Goal: Find specific page/section: Find specific page/section

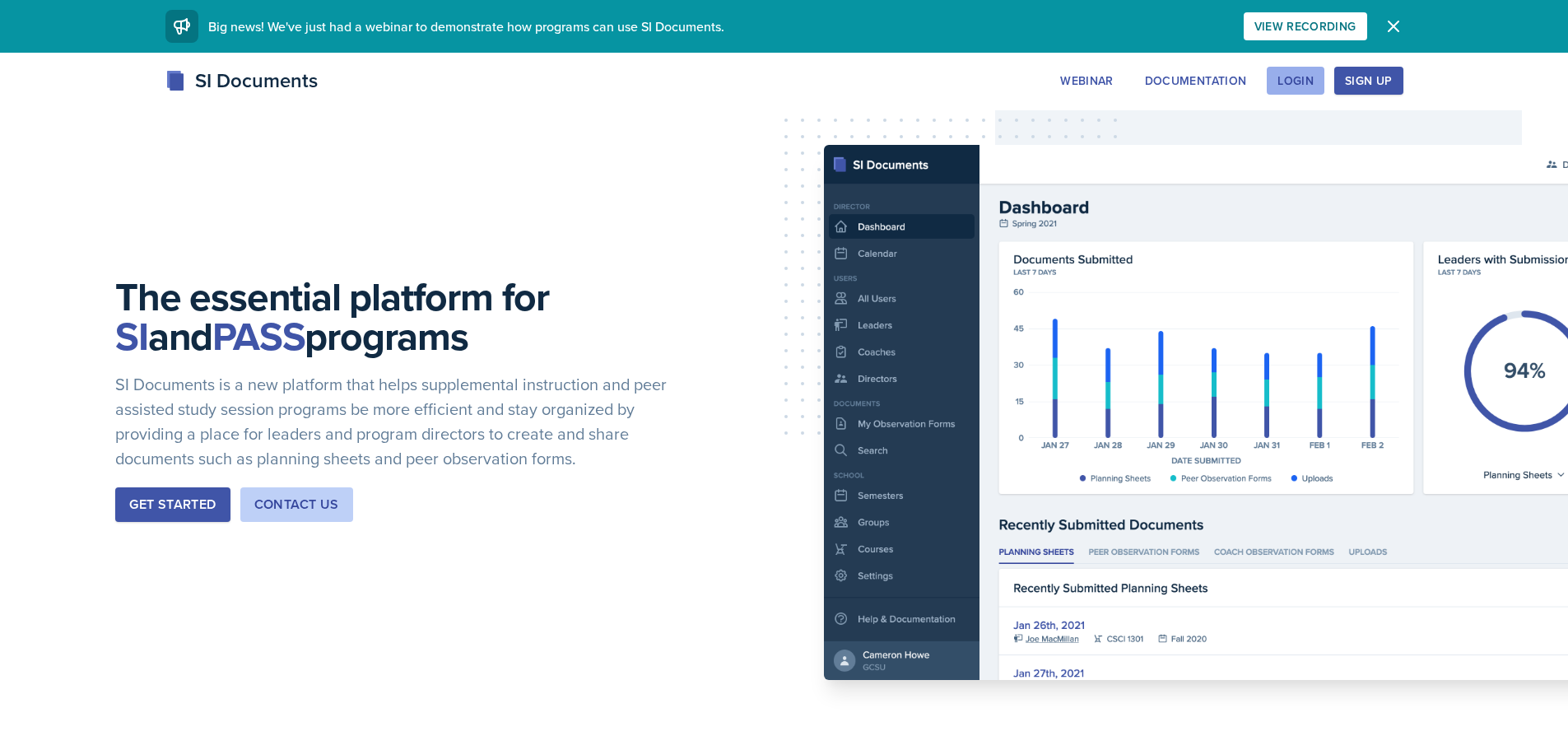
click at [1282, 79] on div "Login" at bounding box center [1295, 81] width 36 height 13
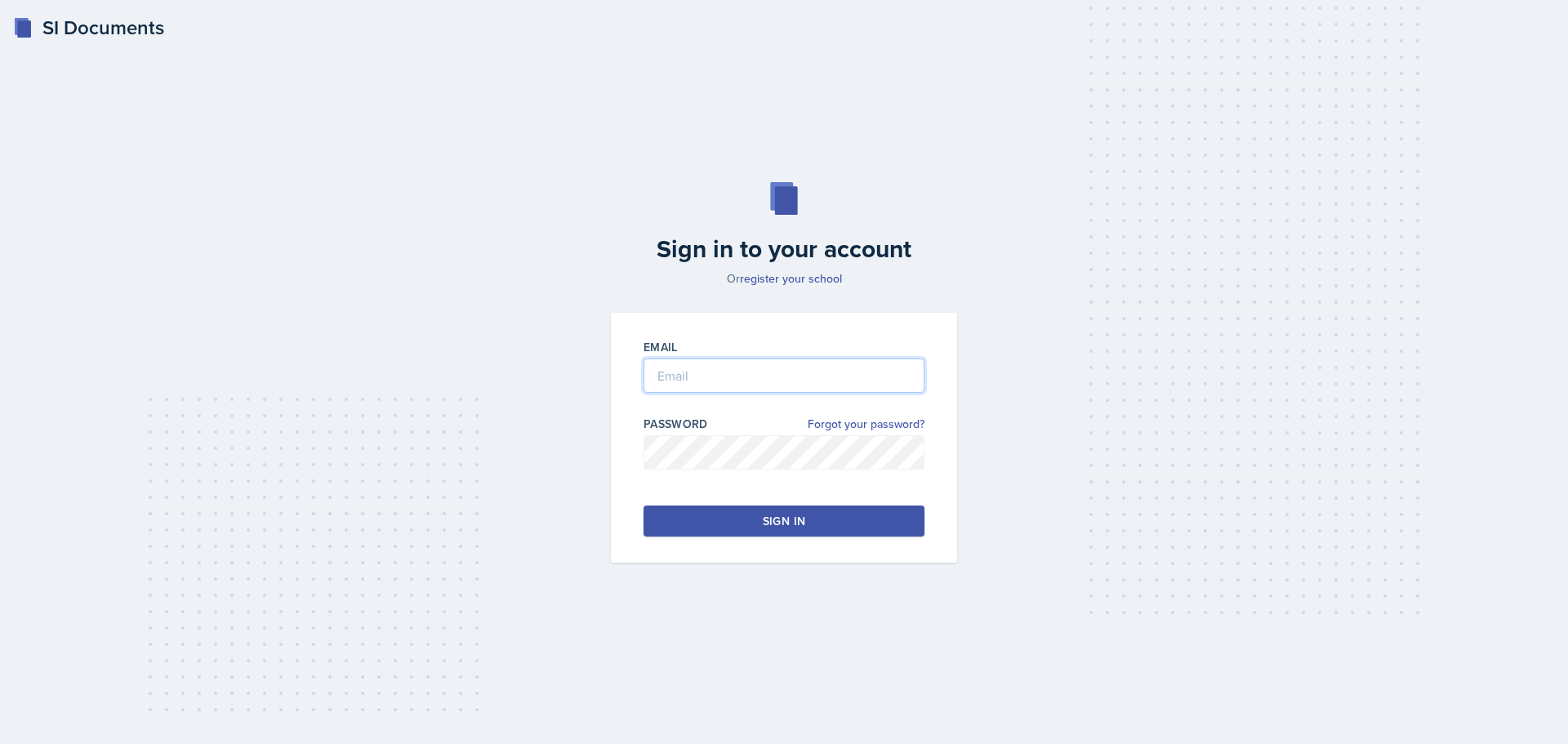
type input "[EMAIL_ADDRESS][DOMAIN_NAME]"
click at [765, 517] on div "Sign in" at bounding box center [784, 521] width 43 height 16
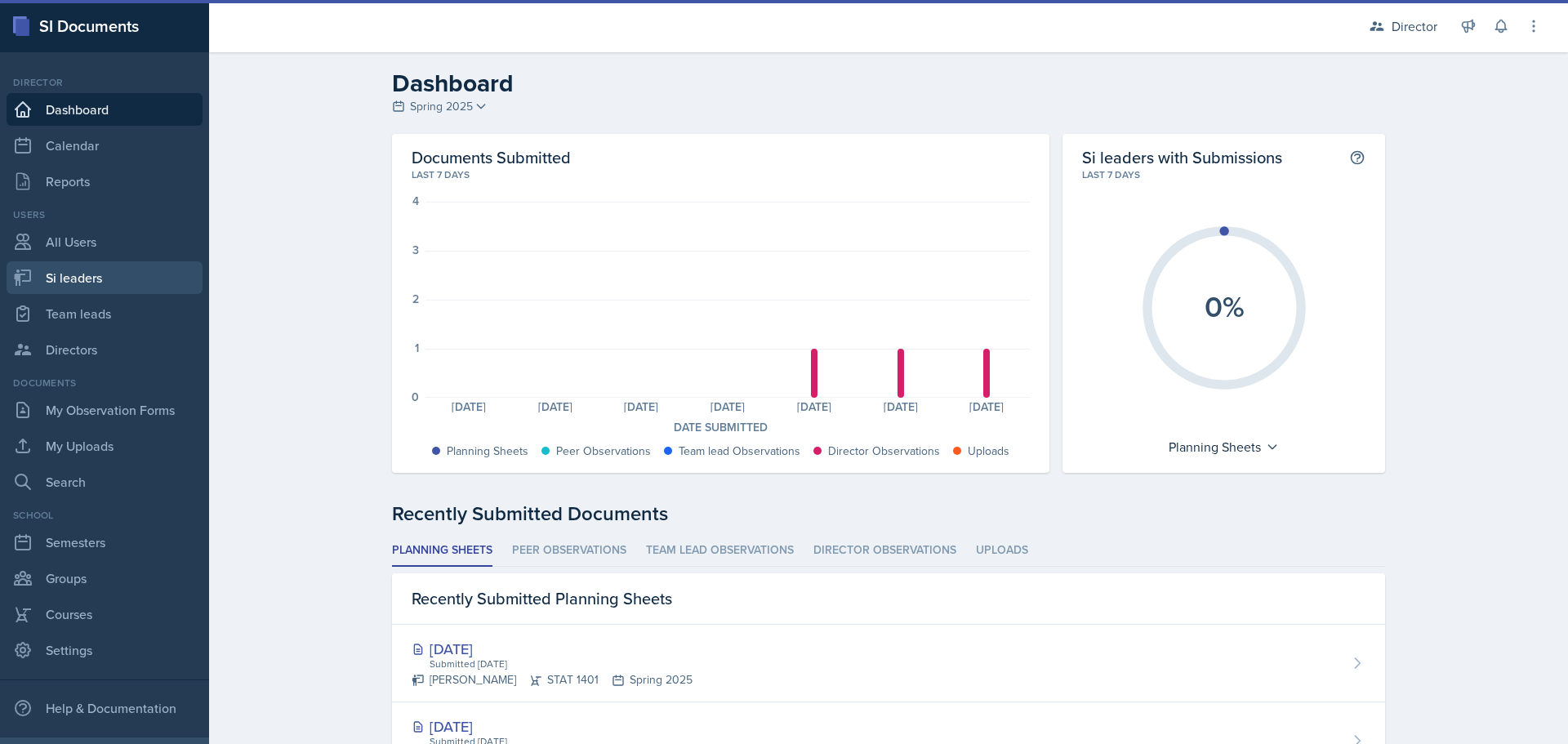
click at [77, 279] on link "Si leaders" at bounding box center [104, 277] width 196 height 33
select select "2bed604d-1099-4043-b1bc-2365e8740244"
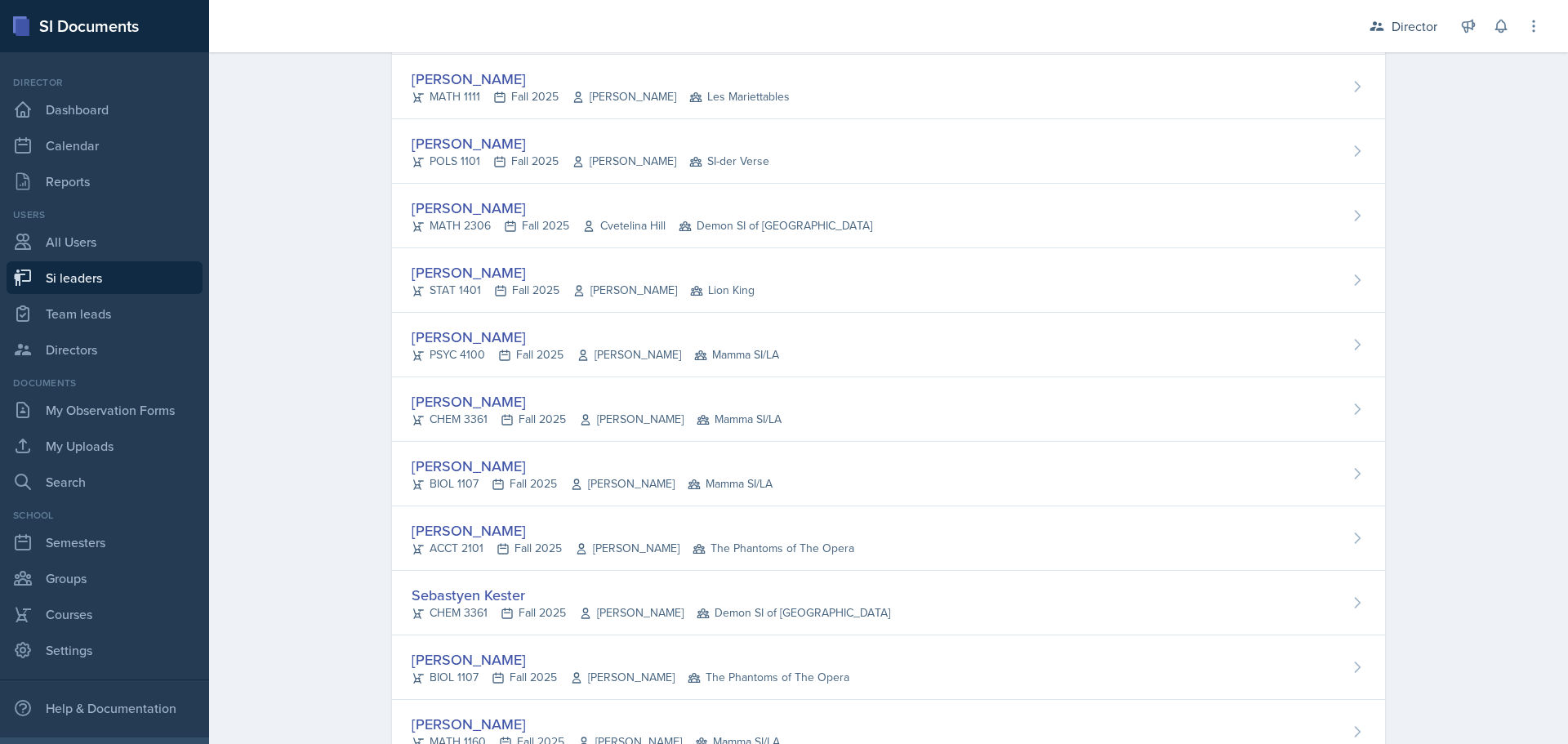
scroll to position [4734, 0]
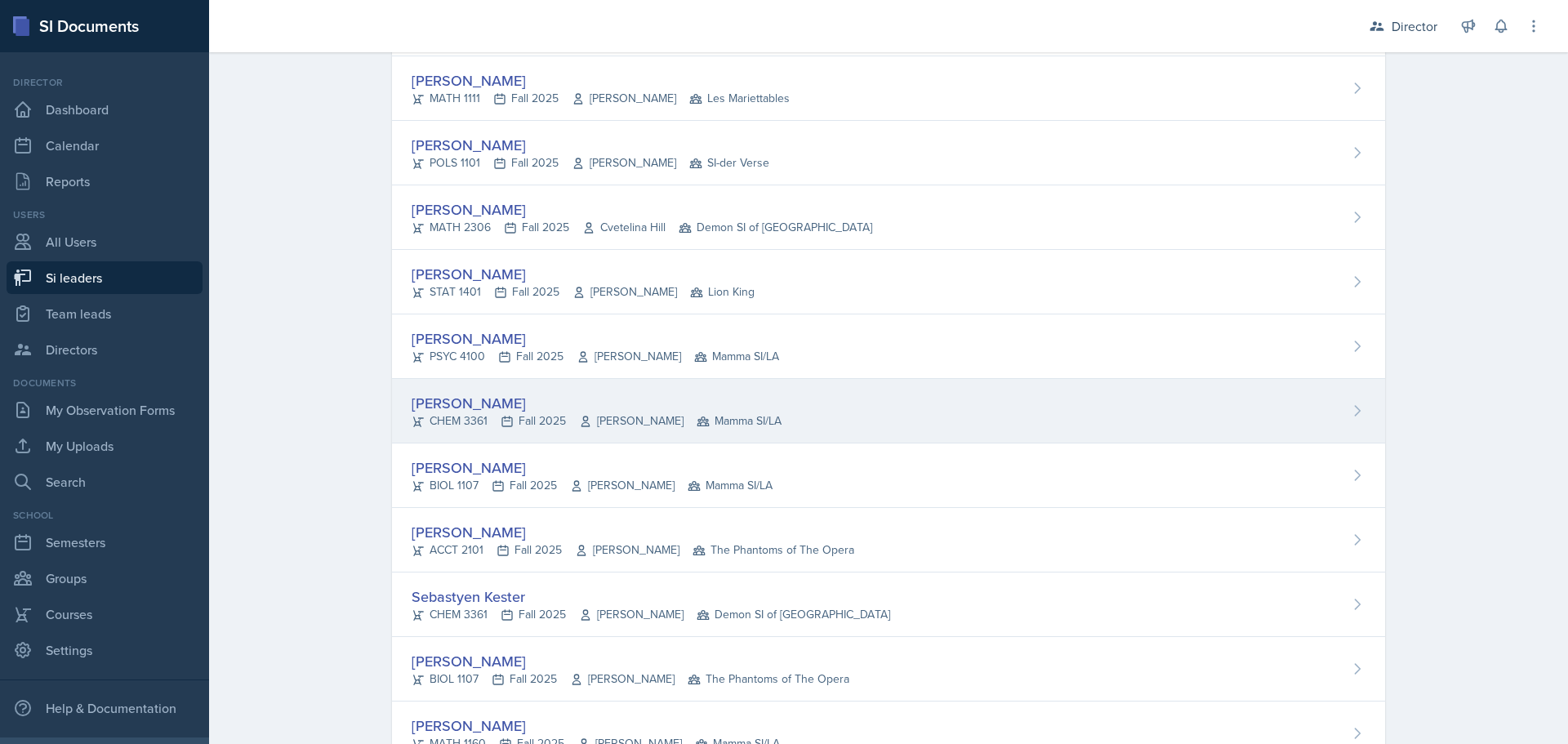
click at [450, 397] on div "[PERSON_NAME]" at bounding box center [596, 403] width 370 height 22
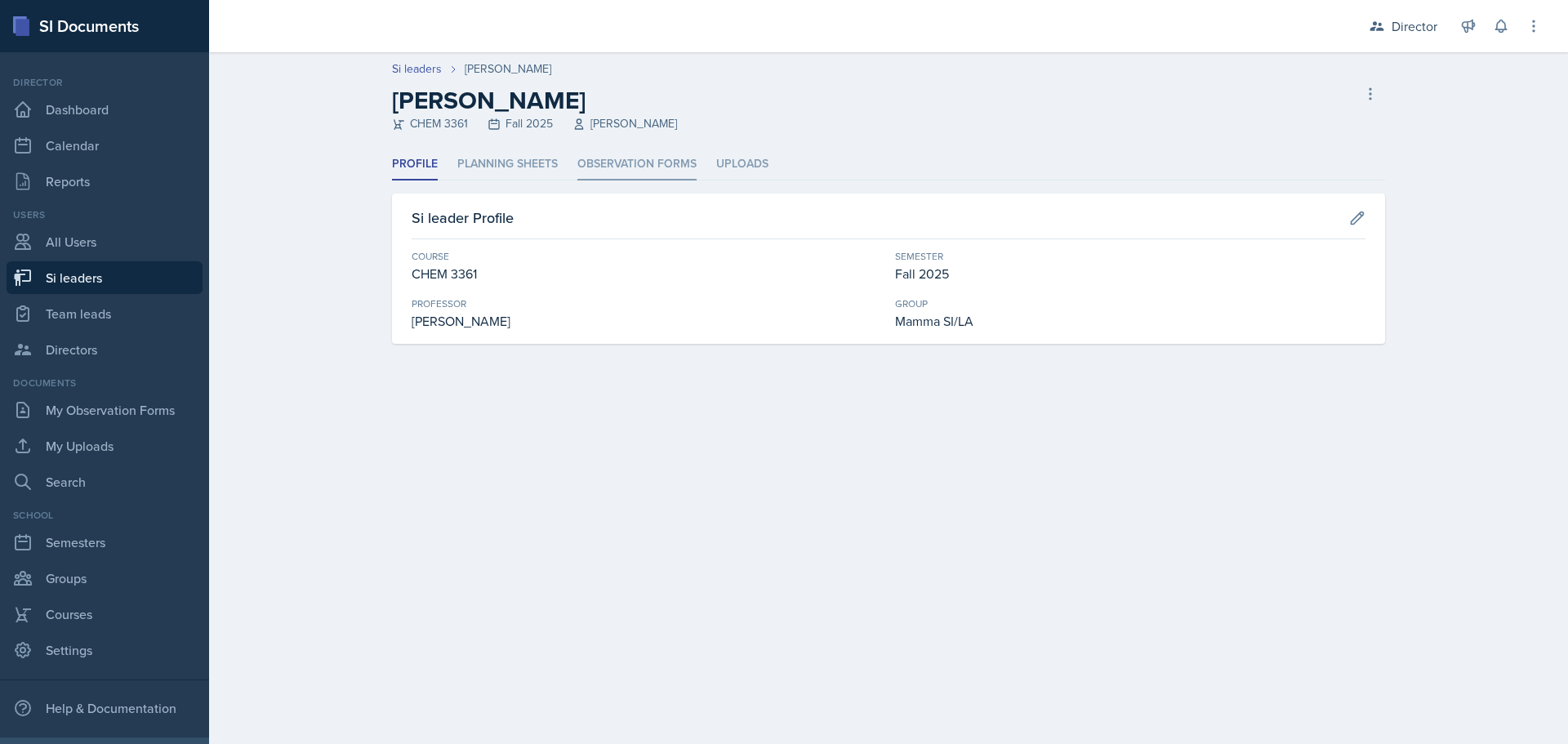
click at [627, 176] on li "Observation Forms" at bounding box center [637, 164] width 119 height 32
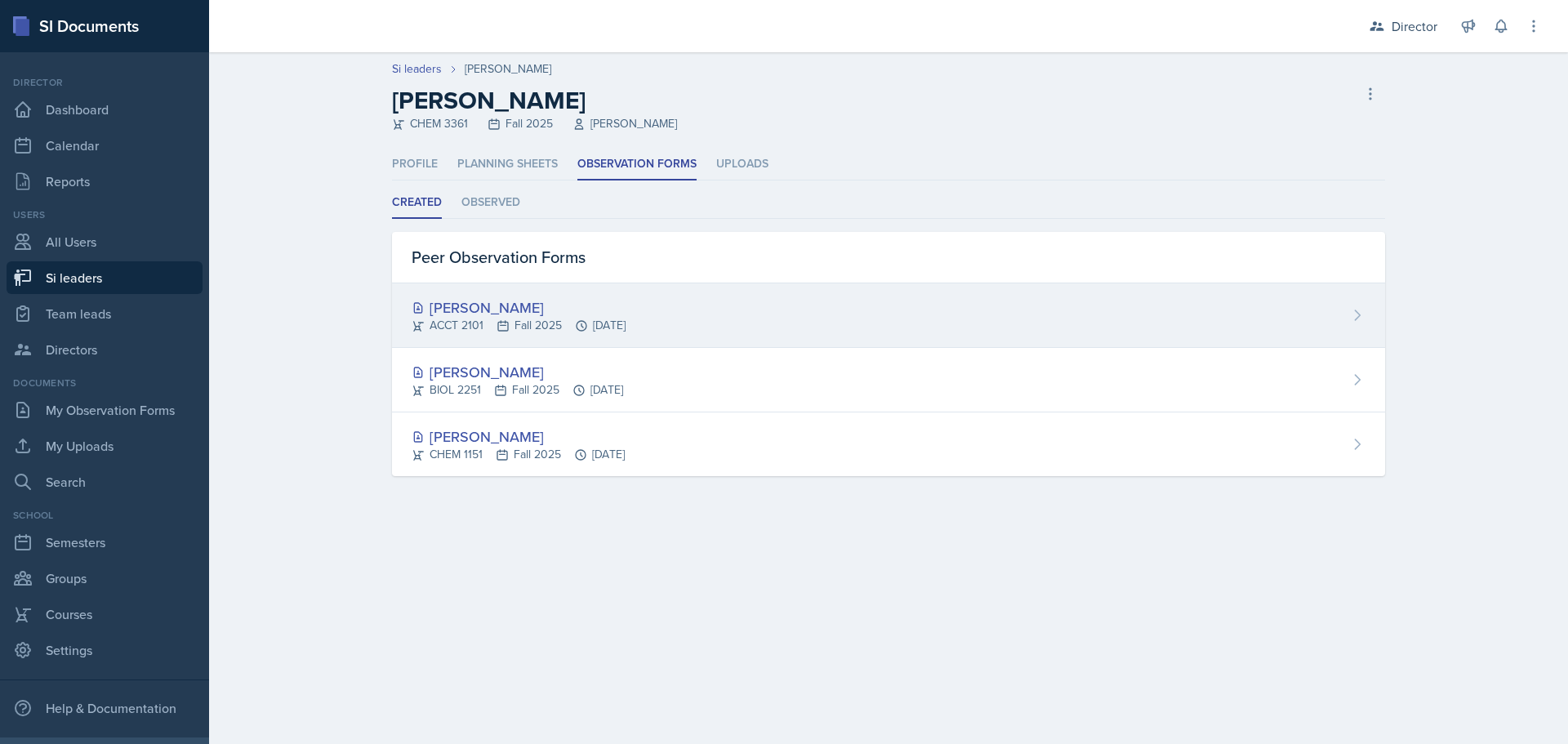
click at [478, 305] on div "[PERSON_NAME]" at bounding box center [518, 307] width 214 height 22
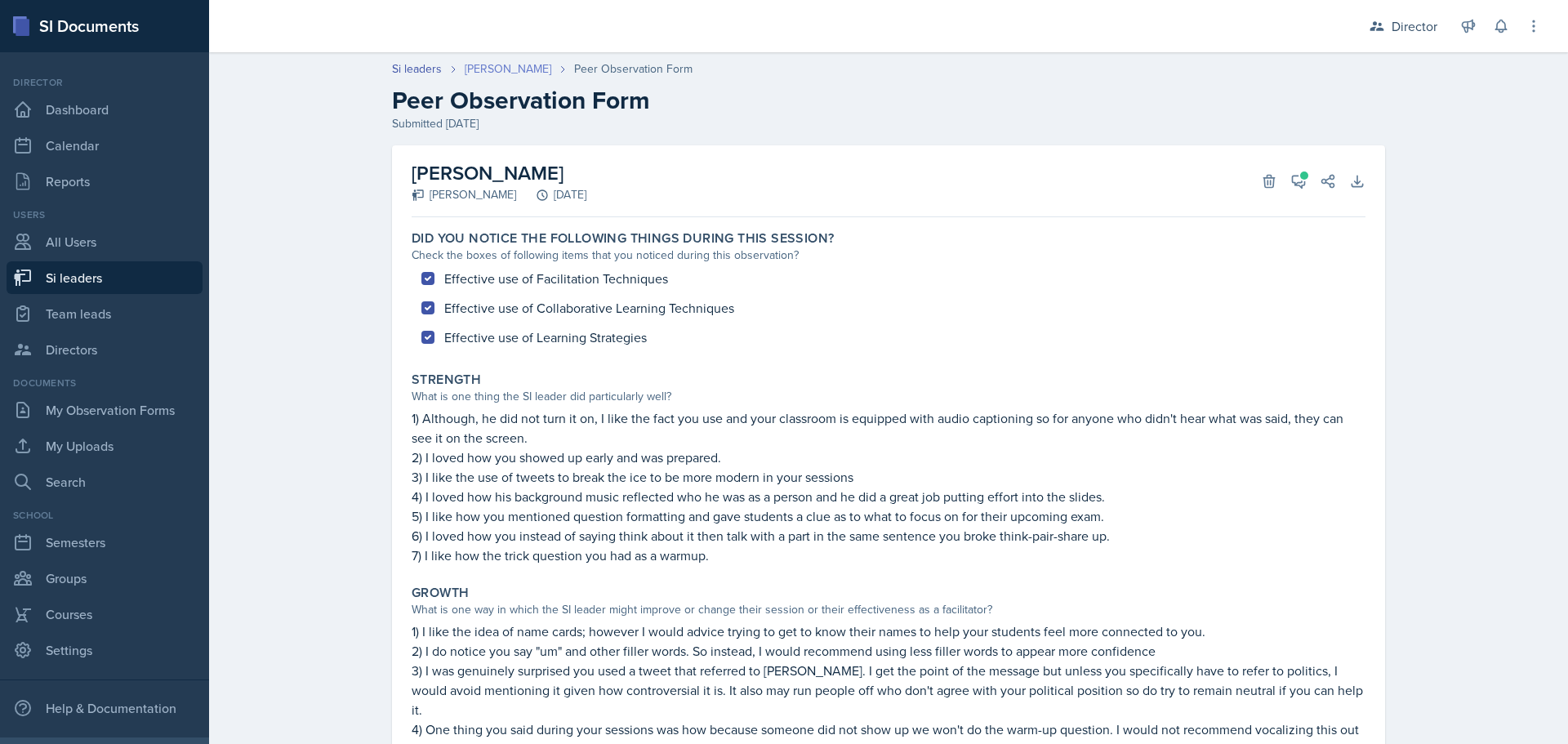
click at [500, 67] on link "[PERSON_NAME]" at bounding box center [508, 68] width 86 height 17
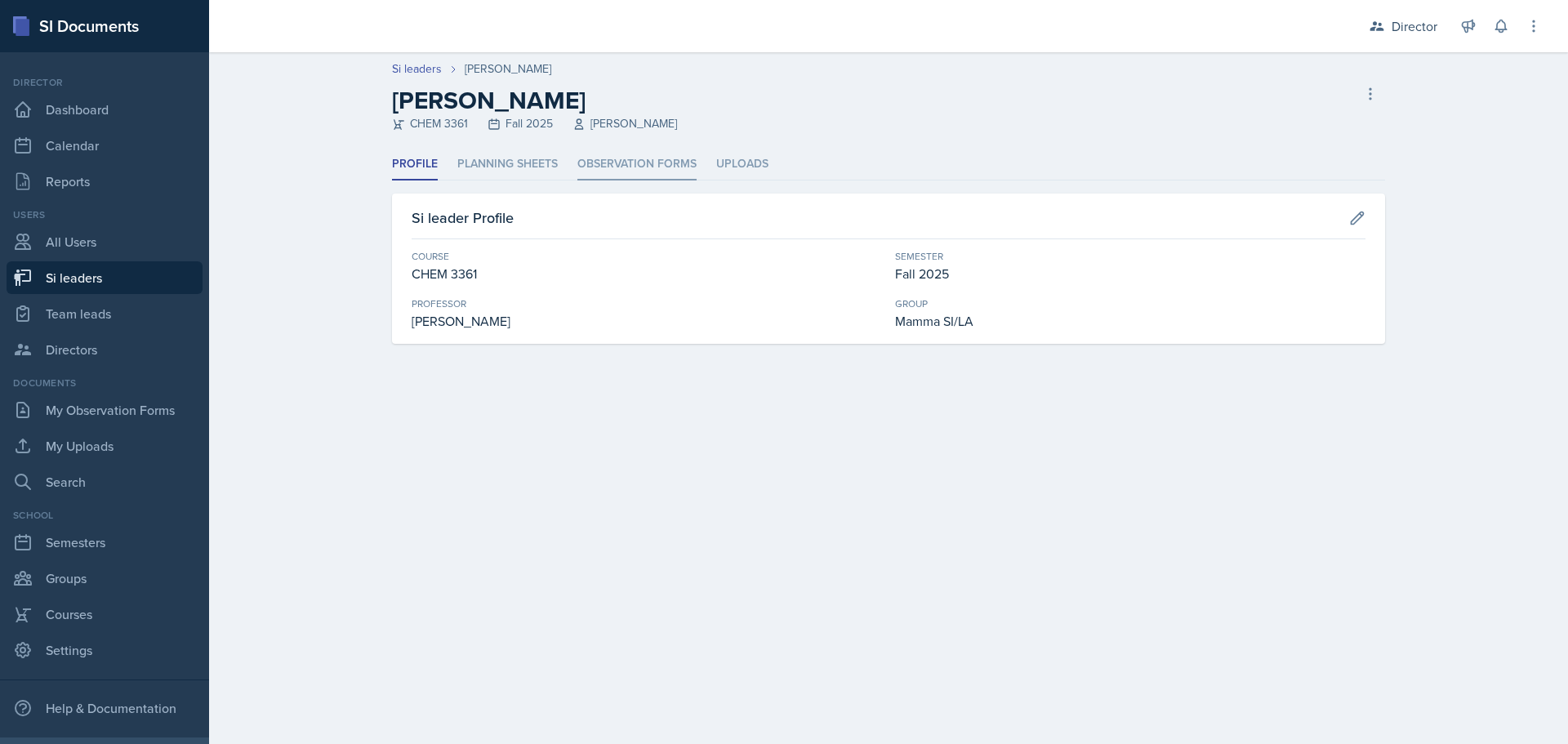
click at [620, 168] on li "Observation Forms" at bounding box center [637, 164] width 119 height 32
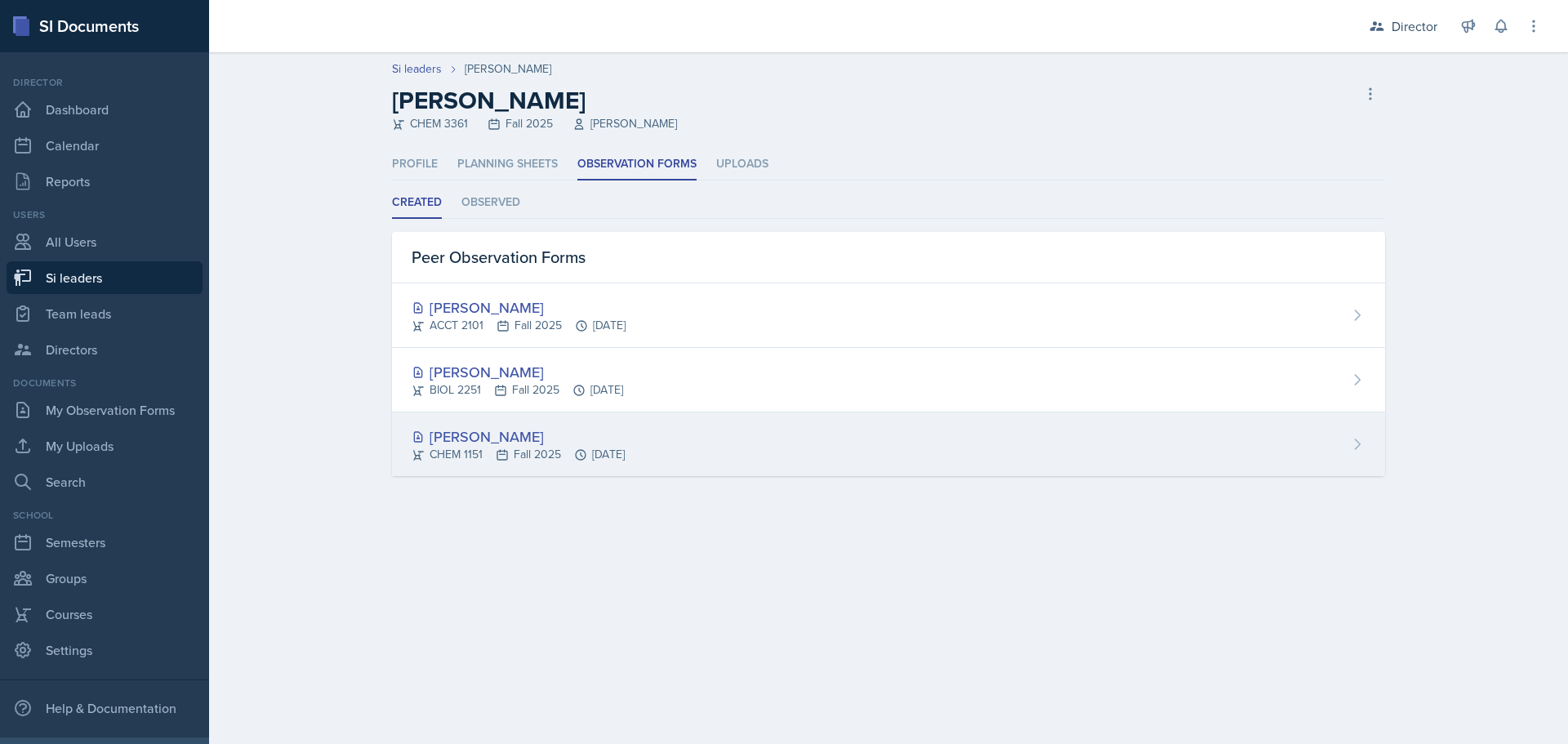
click at [453, 435] on div "[PERSON_NAME]" at bounding box center [518, 437] width 213 height 22
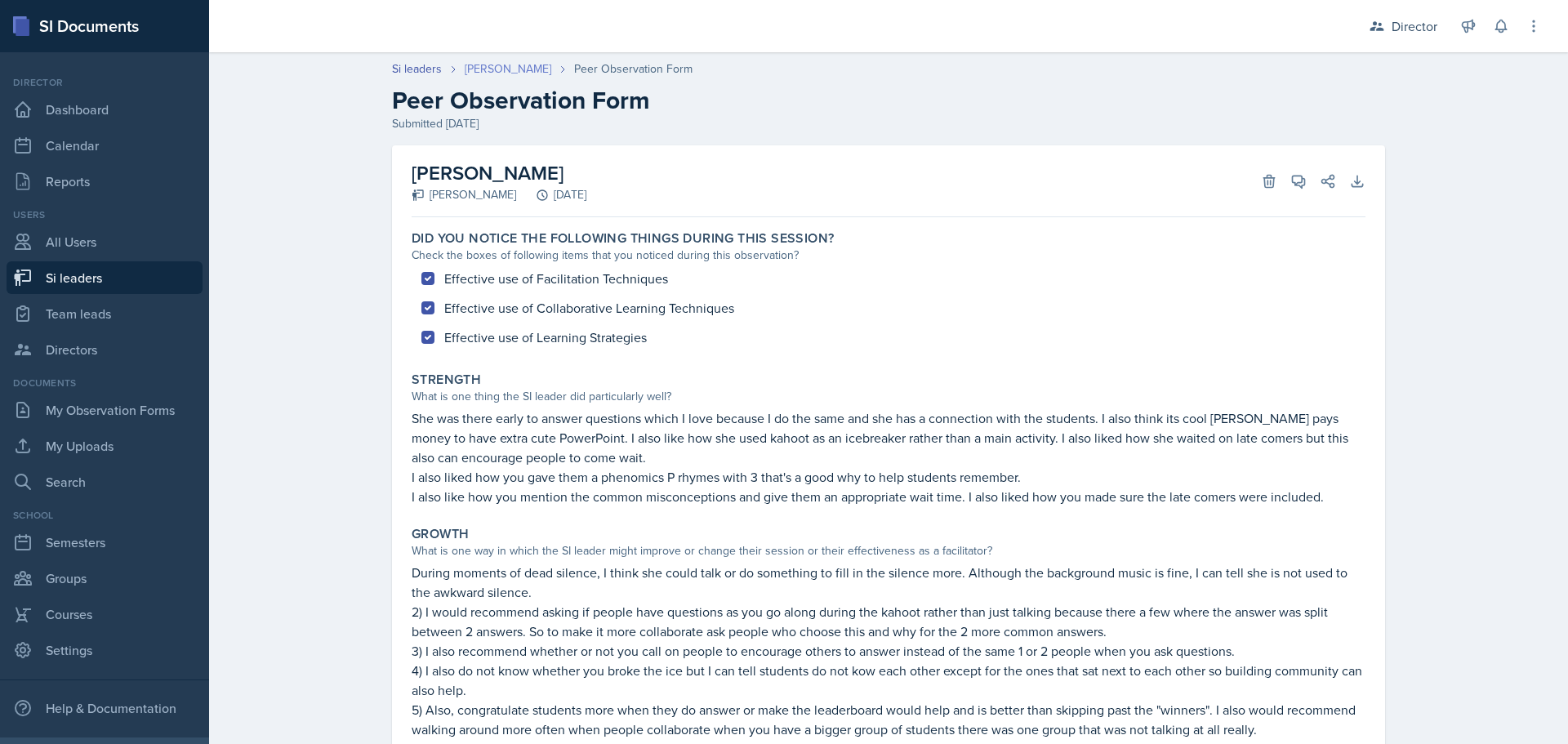
click at [485, 69] on link "[PERSON_NAME]" at bounding box center [508, 68] width 86 height 17
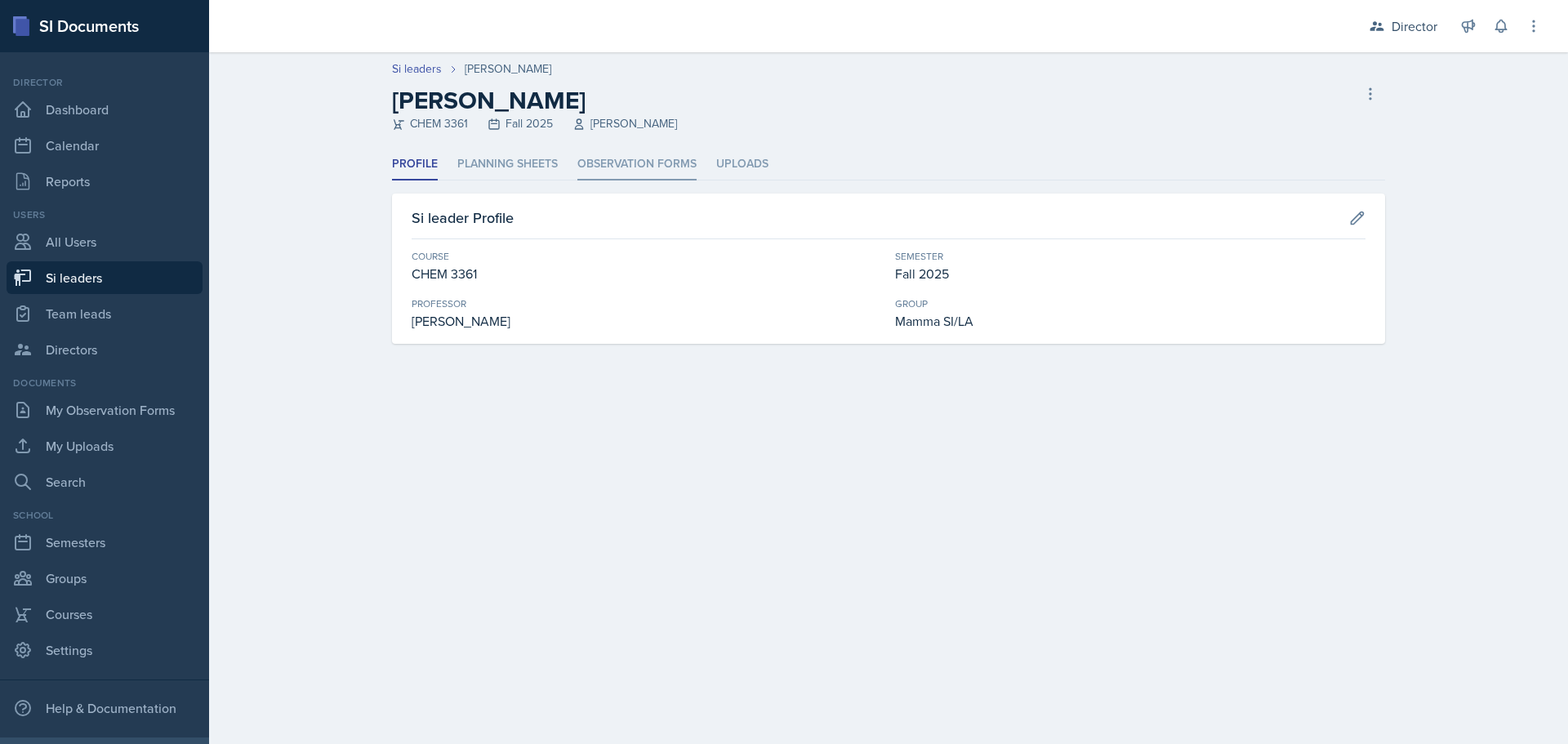
click at [633, 160] on li "Observation Forms" at bounding box center [637, 164] width 119 height 32
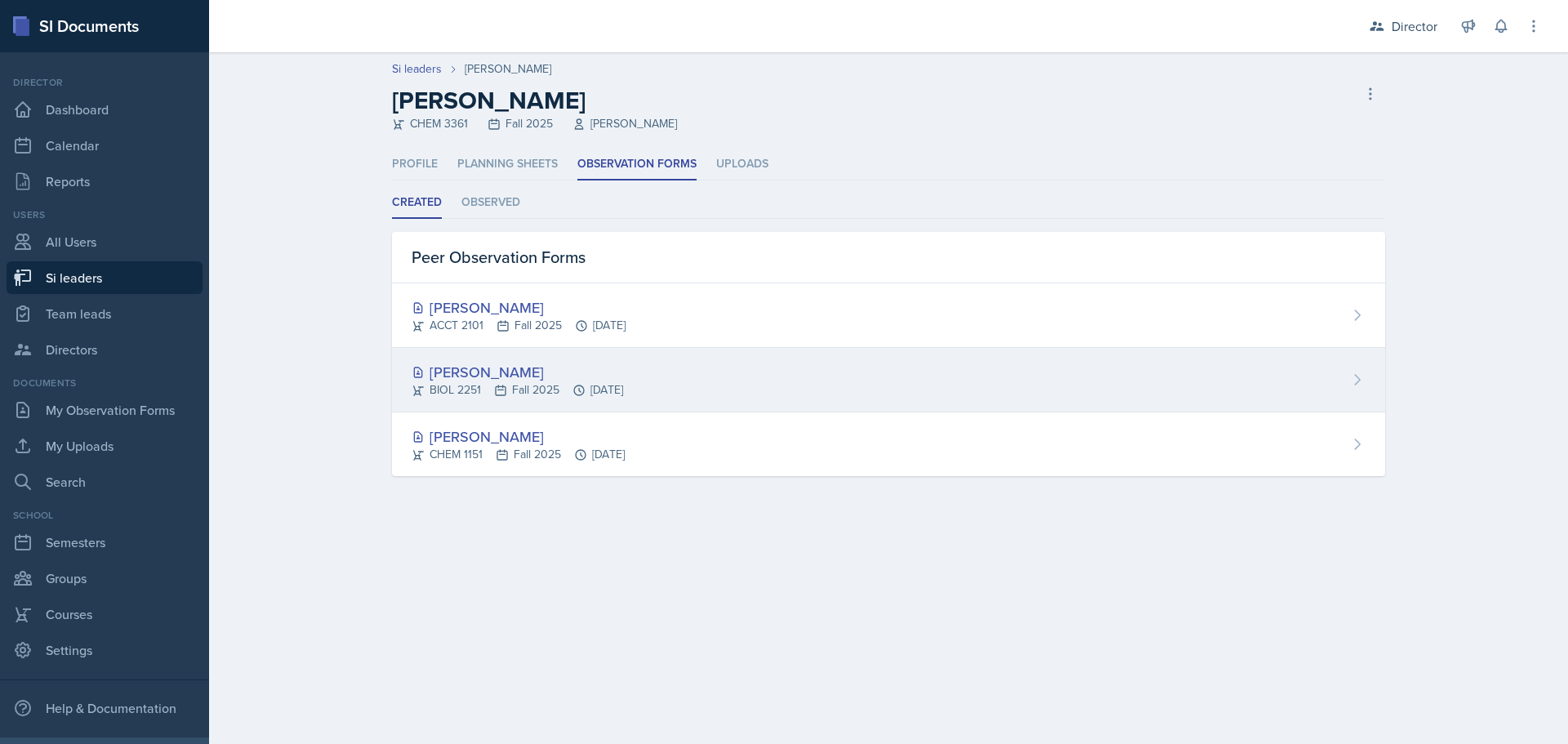
click at [491, 367] on div "[PERSON_NAME]" at bounding box center [517, 372] width 211 height 22
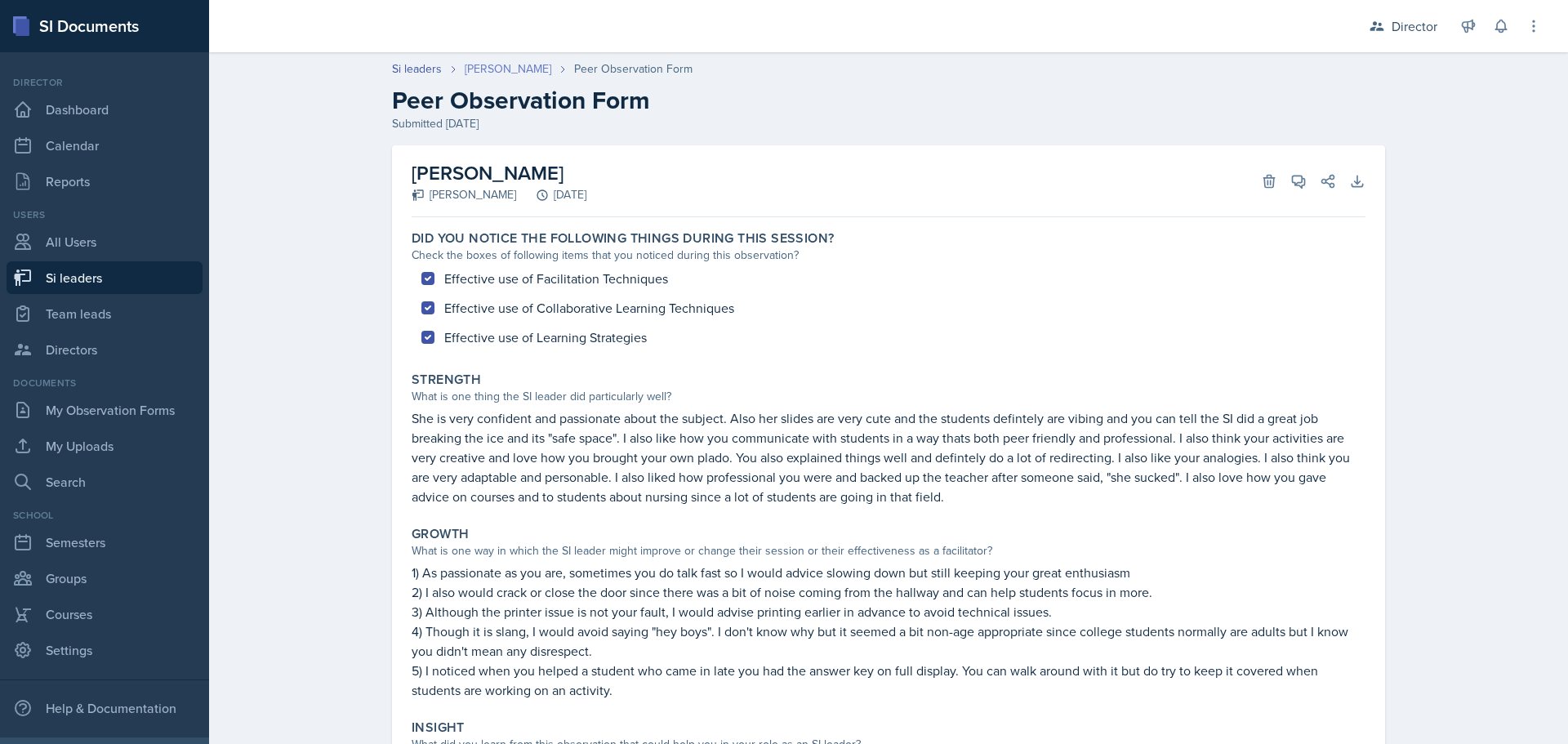
click at [498, 67] on link "[PERSON_NAME]" at bounding box center [508, 68] width 86 height 17
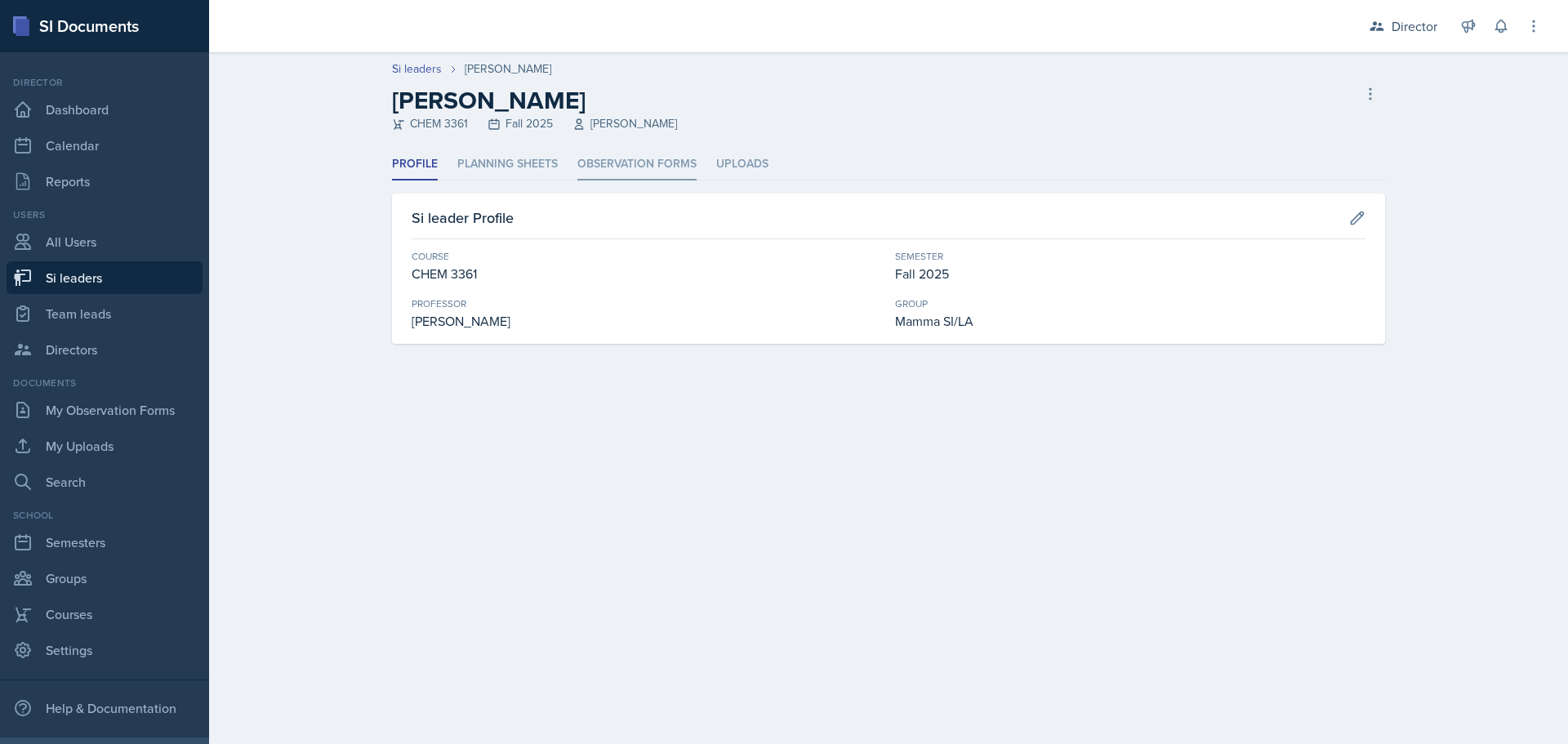
click at [649, 158] on li "Observation Forms" at bounding box center [637, 164] width 119 height 32
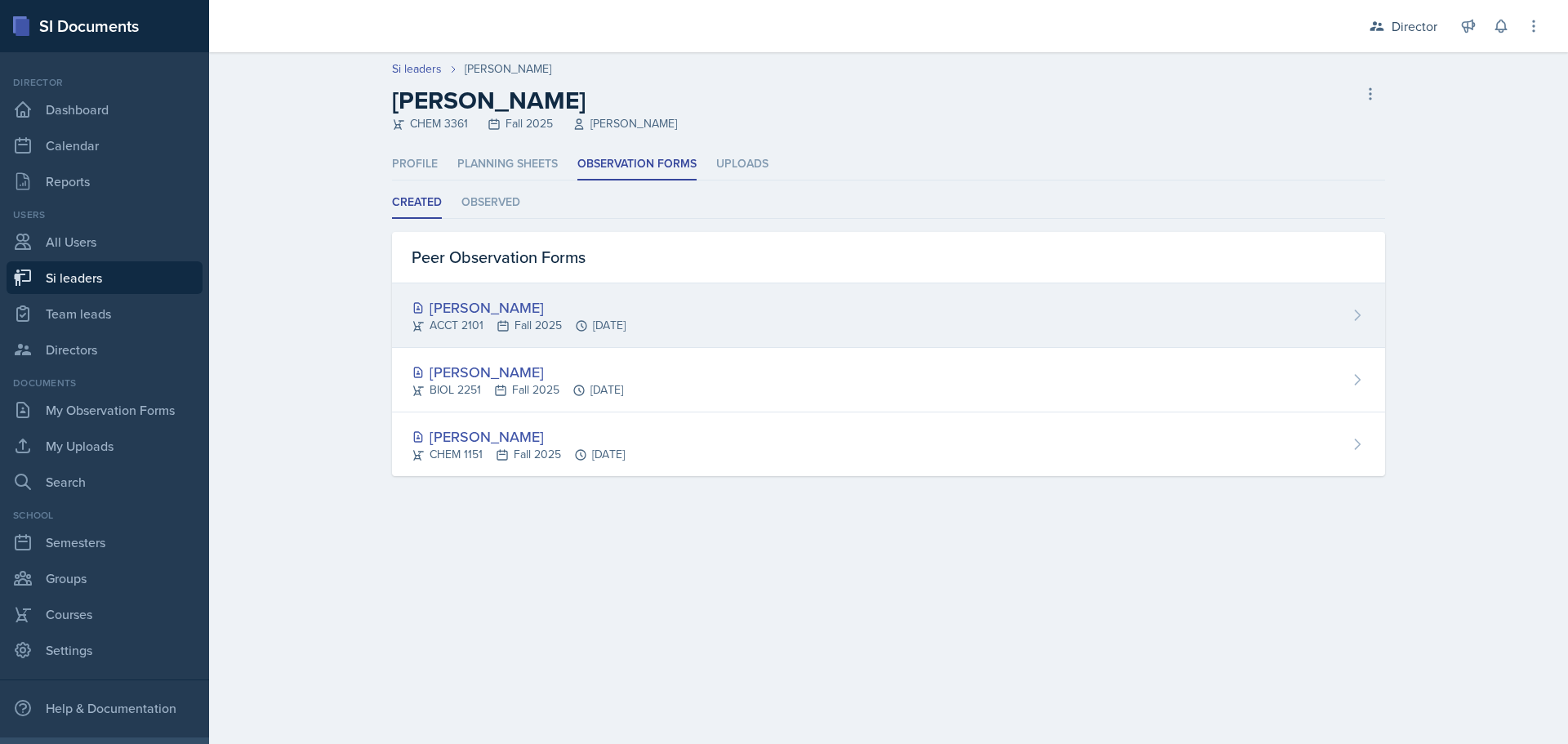
click at [481, 303] on div "[PERSON_NAME]" at bounding box center [518, 307] width 214 height 22
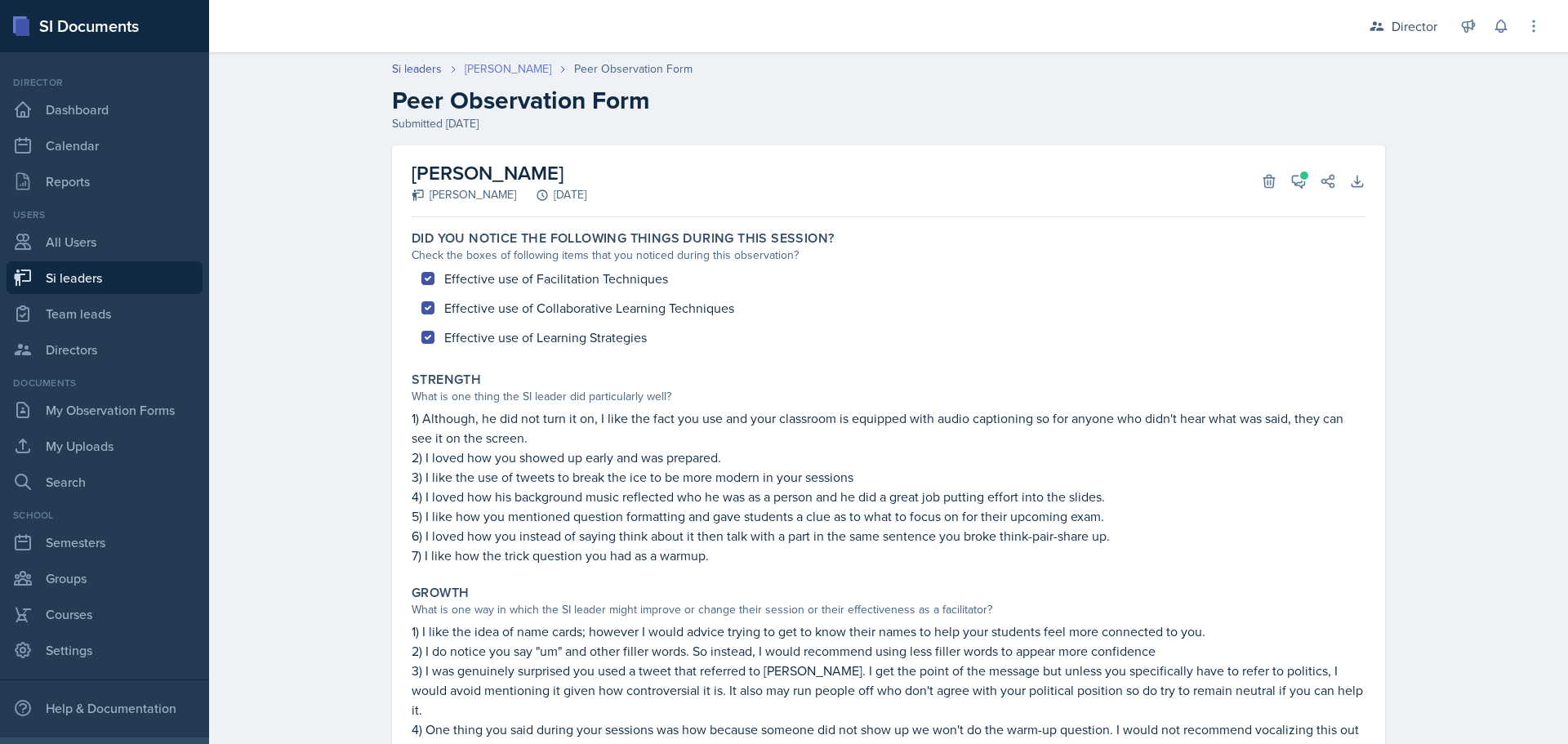
click at [508, 65] on link "[PERSON_NAME]" at bounding box center [508, 68] width 86 height 17
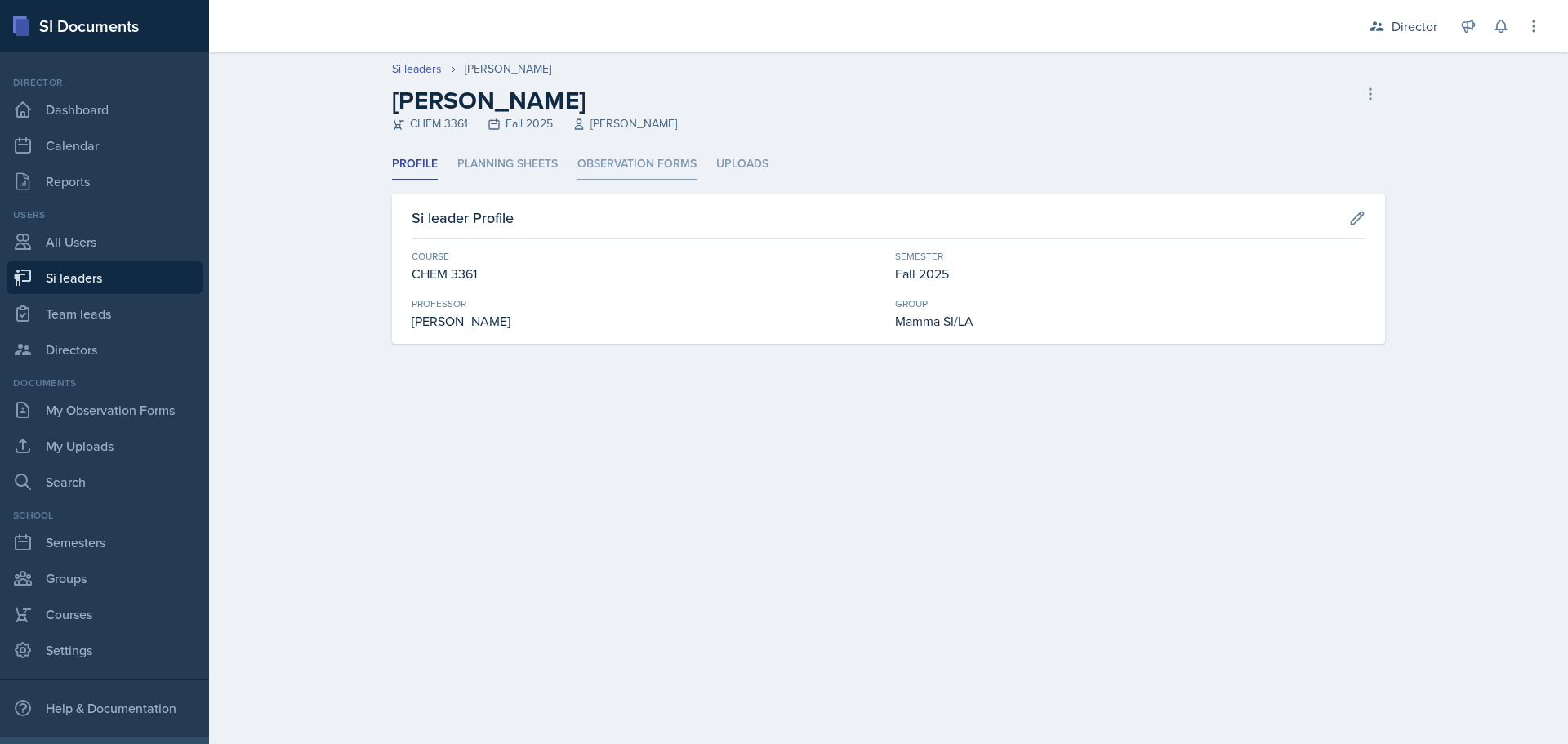
click at [643, 163] on li "Observation Forms" at bounding box center [637, 164] width 119 height 32
